Goal: Transaction & Acquisition: Purchase product/service

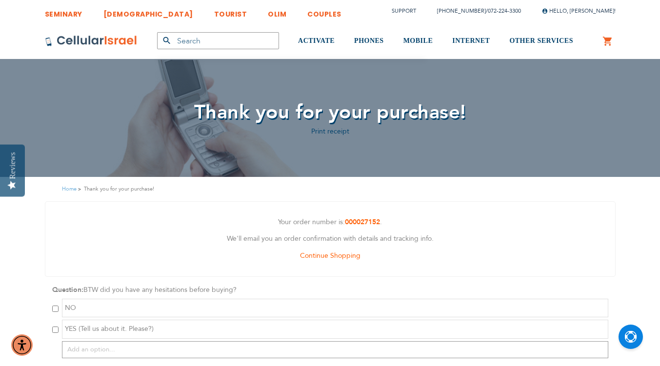
click at [56, 309] on input "checkbox" at bounding box center [55, 309] width 6 height 6
checkbox input "true"
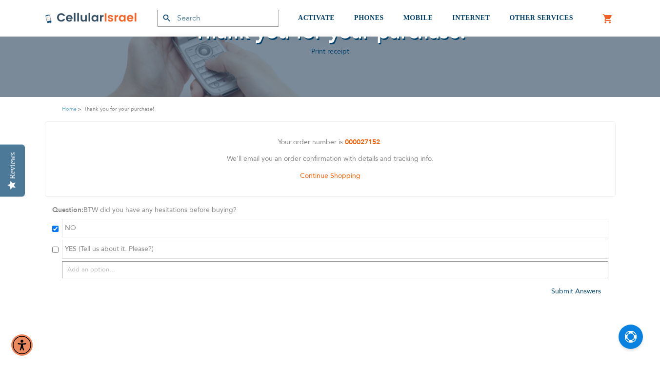
scroll to position [82, 0]
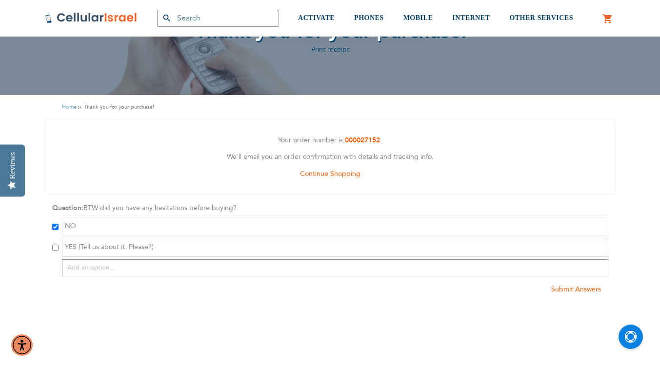
click at [568, 290] on span "Submit Answers" at bounding box center [576, 289] width 50 height 9
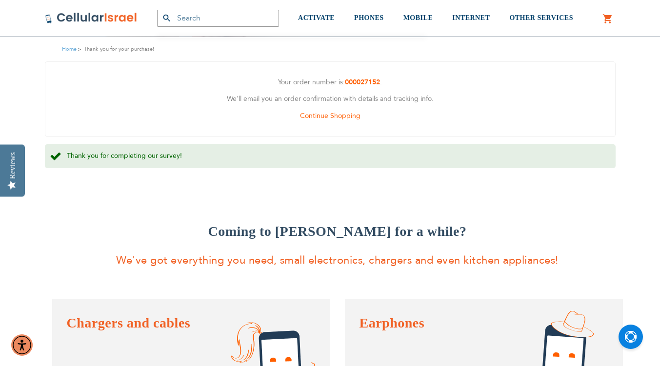
scroll to position [0, 0]
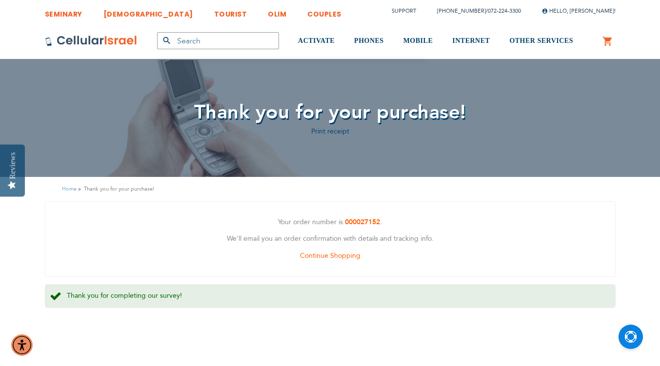
click at [479, 109] on link "Waze" at bounding box center [501, 114] width 68 height 10
click at [477, 109] on link "Waze" at bounding box center [501, 114] width 68 height 10
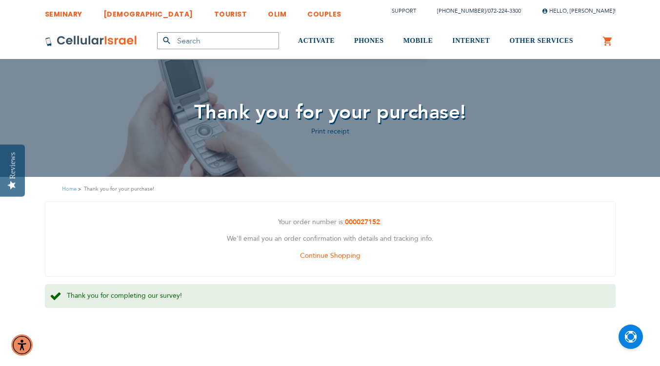
click at [477, 109] on link "Waze" at bounding box center [501, 114] width 68 height 10
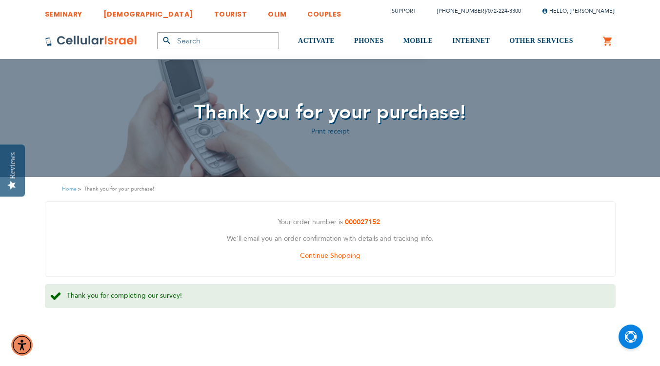
click at [477, 109] on link "Waze" at bounding box center [501, 114] width 68 height 10
